Goal: Transaction & Acquisition: Purchase product/service

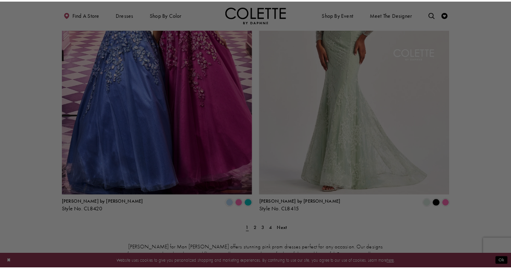
scroll to position [1055, 0]
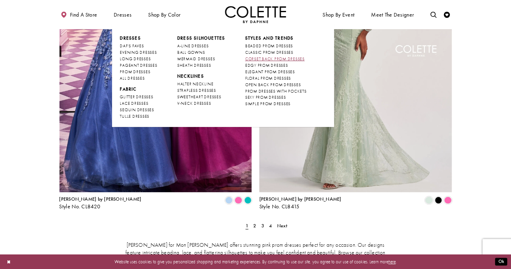
click at [252, 60] on span "CORSET BACK PROM DRESSES" at bounding box center [275, 58] width 60 height 5
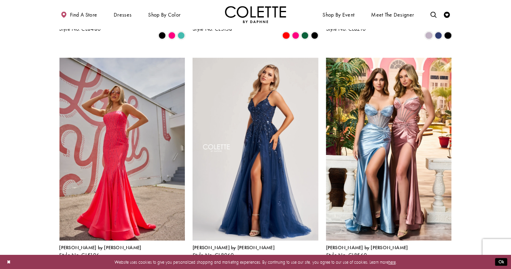
scroll to position [245, 0]
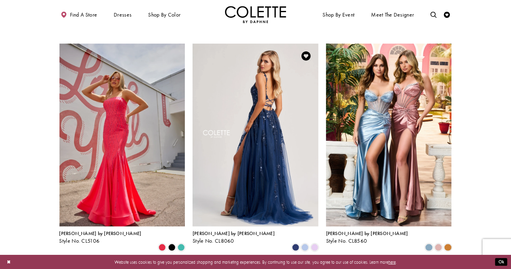
click at [266, 190] on img "Visit Colette by Daphne Style No. CL8060 Page" at bounding box center [256, 135] width 126 height 183
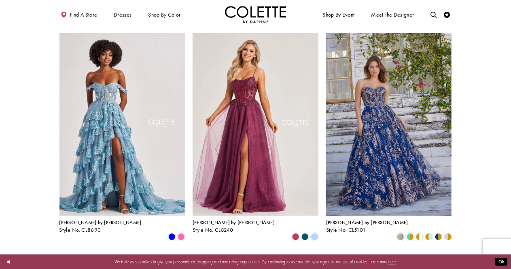
scroll to position [708, 0]
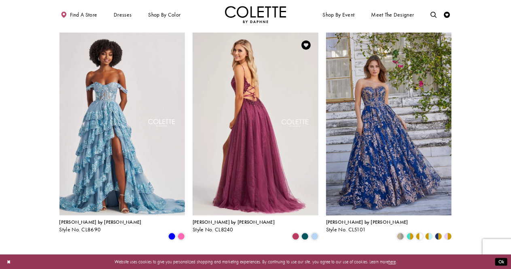
click at [253, 154] on img "Visit Colette by Daphne Style No. CL8240 Page" at bounding box center [256, 124] width 126 height 183
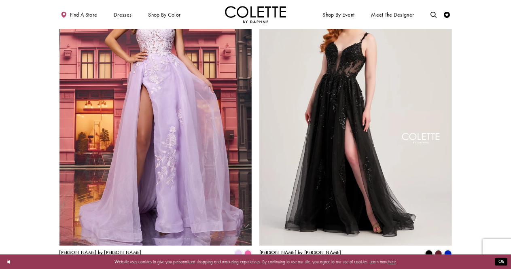
scroll to position [1078, 0]
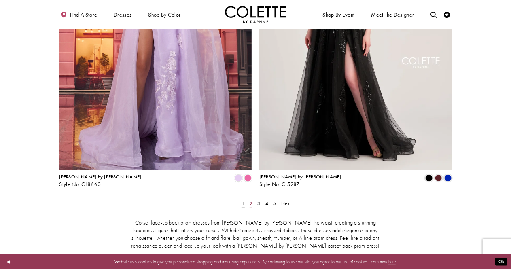
click at [251, 200] on span "2" at bounding box center [251, 203] width 3 height 6
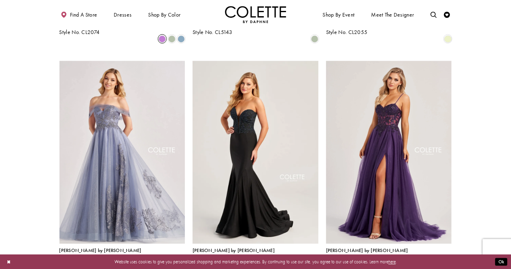
scroll to position [680, 0]
click at [447, 261] on span "Product List" at bounding box center [448, 264] width 7 height 7
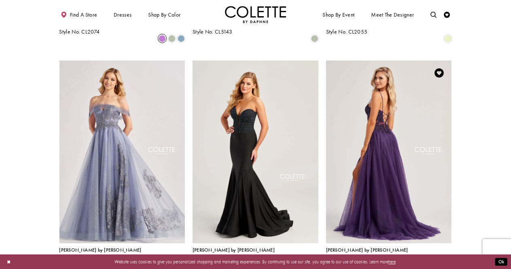
click at [388, 160] on img "Visit Colette by Daphne Style No. CL8280 Page" at bounding box center [389, 152] width 126 height 183
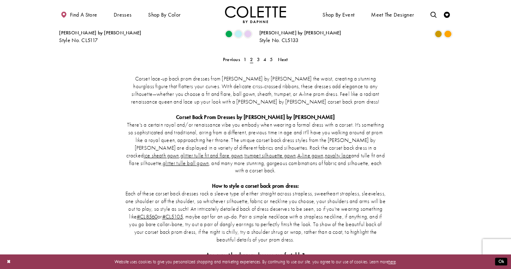
scroll to position [1185, 0]
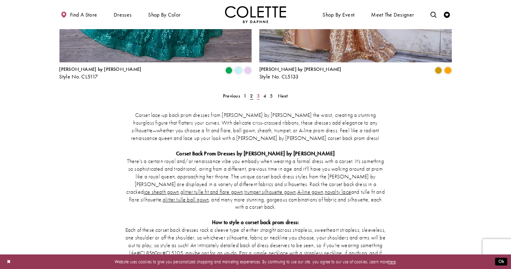
click at [258, 93] on span "3" at bounding box center [258, 96] width 3 height 6
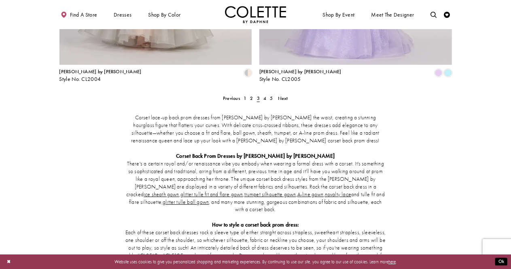
scroll to position [1181, 0]
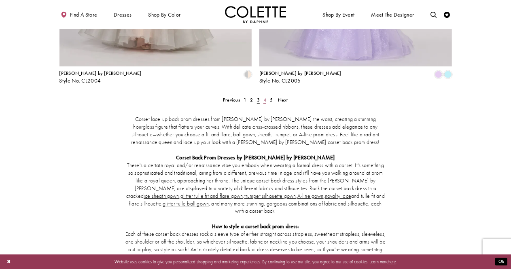
click at [267, 96] on link "4" at bounding box center [265, 100] width 6 height 9
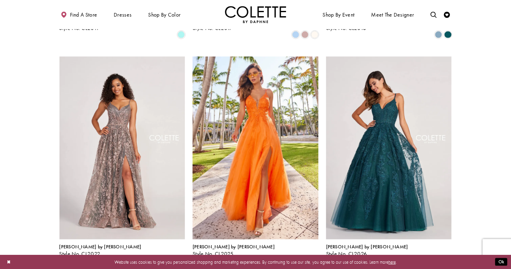
scroll to position [459, 0]
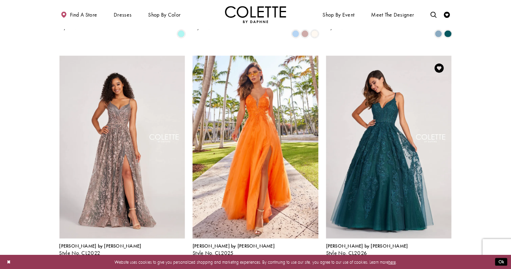
click at [452, 256] on span "Product List" at bounding box center [448, 259] width 7 height 7
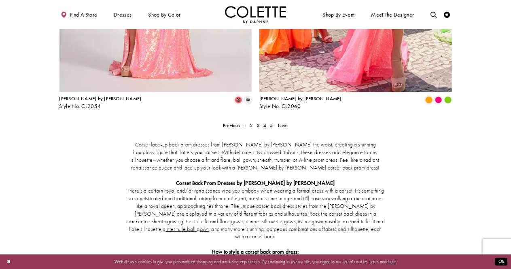
scroll to position [1156, 0]
click at [273, 121] on link "5" at bounding box center [271, 125] width 6 height 9
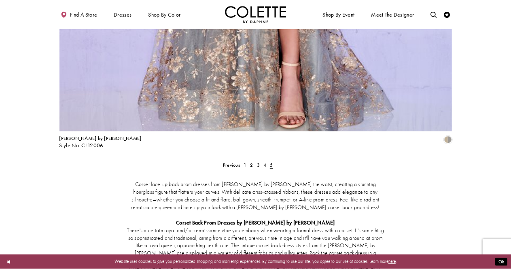
scroll to position [993, 0]
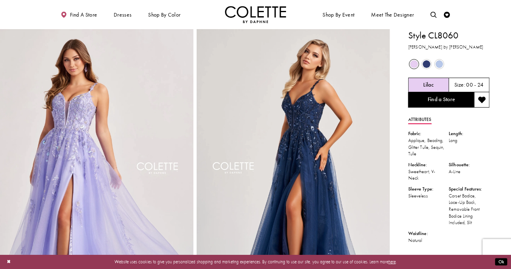
click at [438, 66] on span "Product color controls state depends on size chosen" at bounding box center [440, 64] width 8 height 8
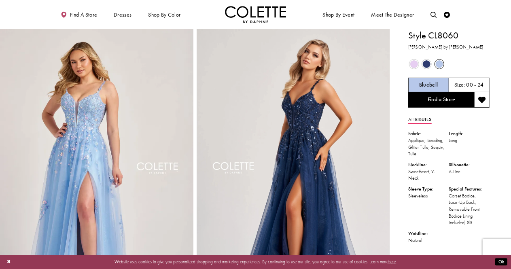
click at [429, 66] on span "Product color controls state depends on size chosen" at bounding box center [427, 64] width 8 height 8
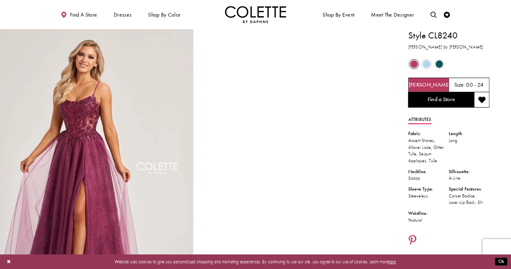
click at [436, 64] on span "Product color controls state depends on size chosen" at bounding box center [440, 64] width 8 height 8
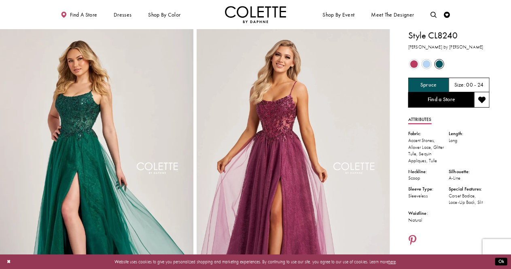
click at [425, 65] on span "Product color controls state depends on size chosen" at bounding box center [427, 64] width 8 height 8
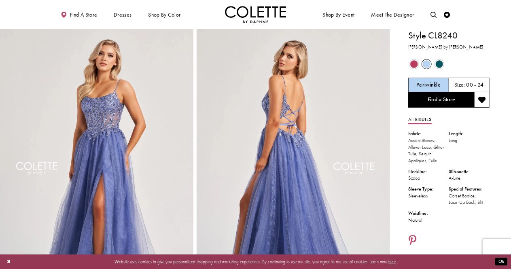
click at [418, 64] on span "Product color controls state depends on size chosen" at bounding box center [415, 64] width 8 height 8
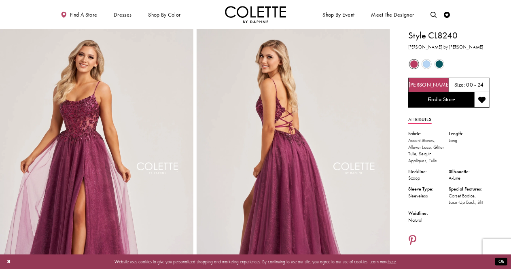
click at [478, 84] on h5 "00 - 24" at bounding box center [475, 85] width 17 height 6
click at [459, 101] on link "Find a Store" at bounding box center [442, 99] width 66 height 15
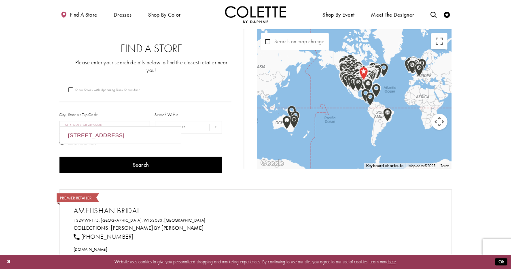
click at [123, 134] on div "Warmington, Peterborough PE8 6TL, UK" at bounding box center [120, 135] width 121 height 17
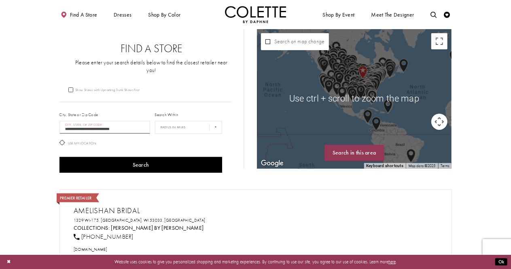
scroll to position [1, 0]
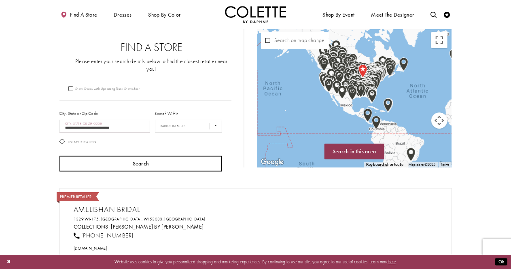
type input "**********"
click at [136, 156] on button "Search" at bounding box center [141, 164] width 163 height 16
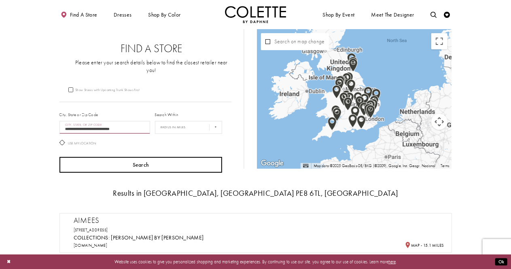
scroll to position [1, 0]
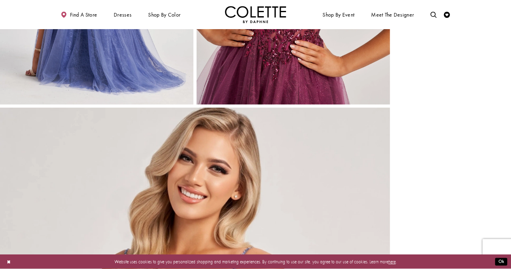
scroll to position [1085, 0]
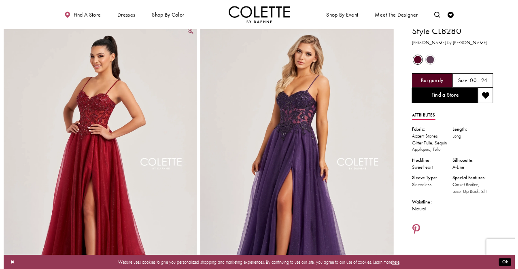
scroll to position [4, 0]
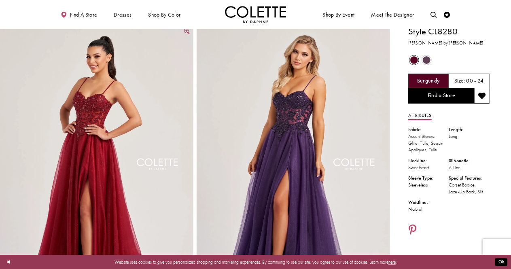
click at [72, 170] on img "Full size Style CL8280 Colette by Daphne #0 Burgundy frontface vertical picture" at bounding box center [97, 170] width 194 height 290
